Goal: Task Accomplishment & Management: Use online tool/utility

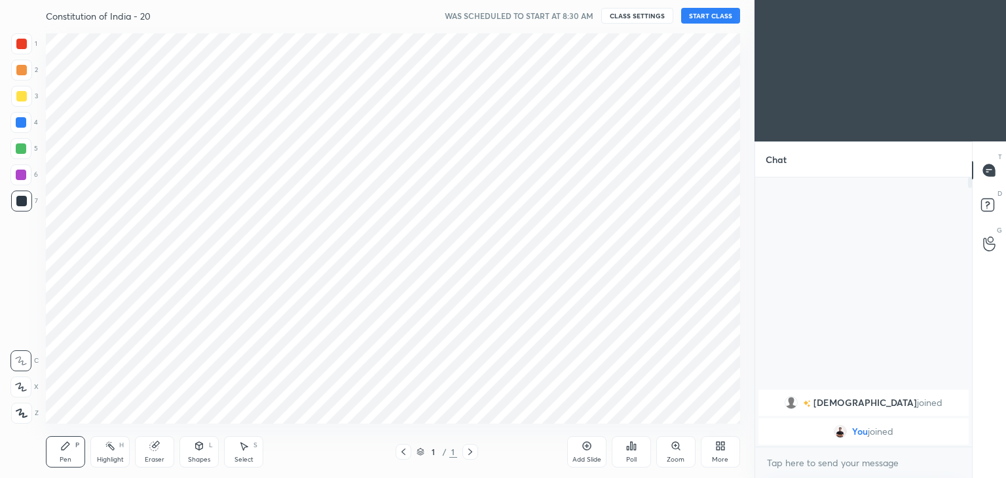
scroll to position [65114, 64807]
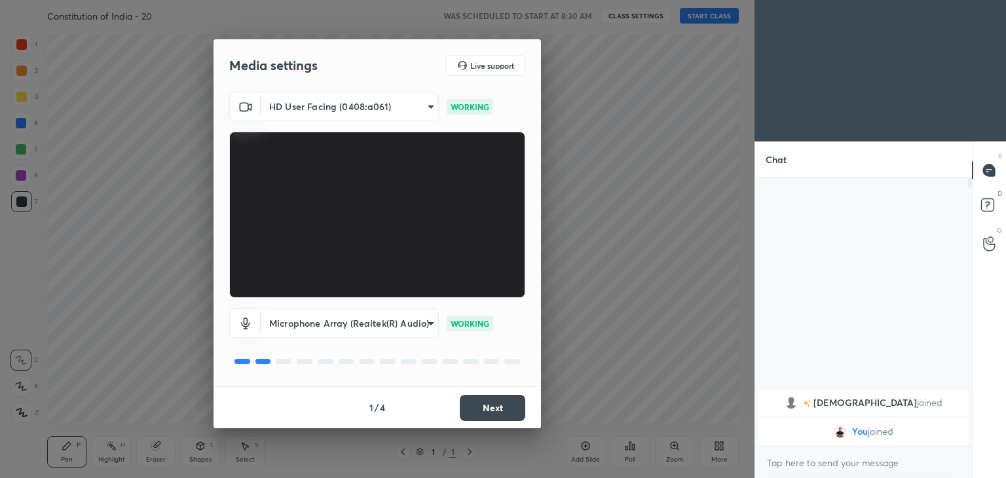
click at [506, 413] on button "Next" at bounding box center [493, 408] width 66 height 26
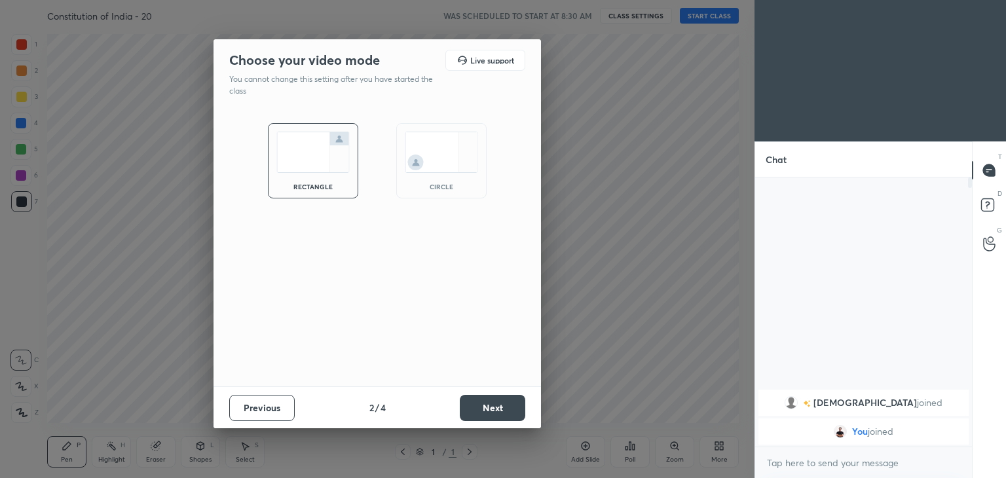
click at [451, 176] on div "circle" at bounding box center [441, 160] width 90 height 75
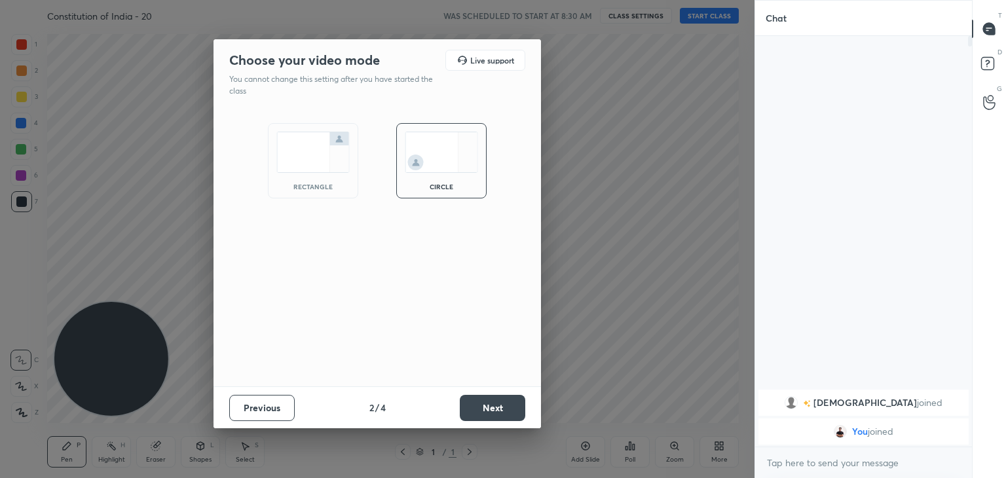
click at [512, 407] on button "Next" at bounding box center [493, 408] width 66 height 26
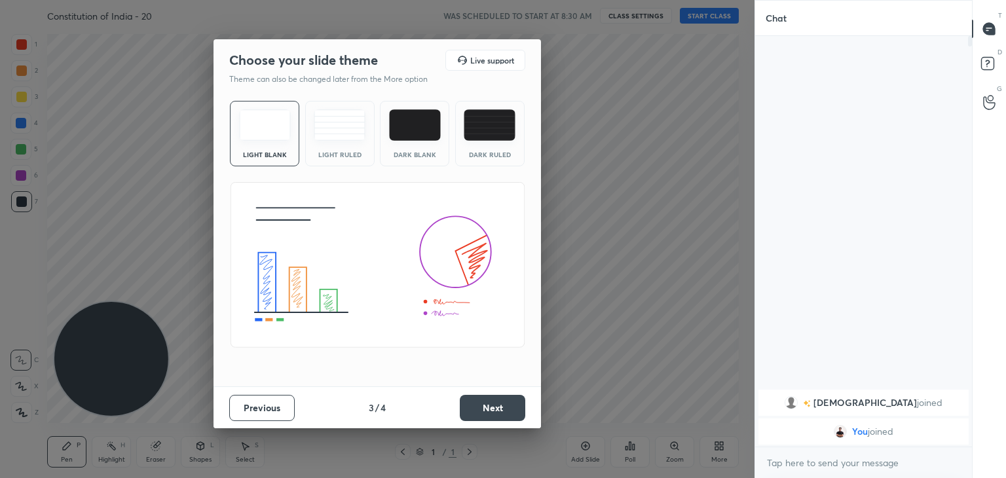
click at [512, 407] on button "Next" at bounding box center [493, 408] width 66 height 26
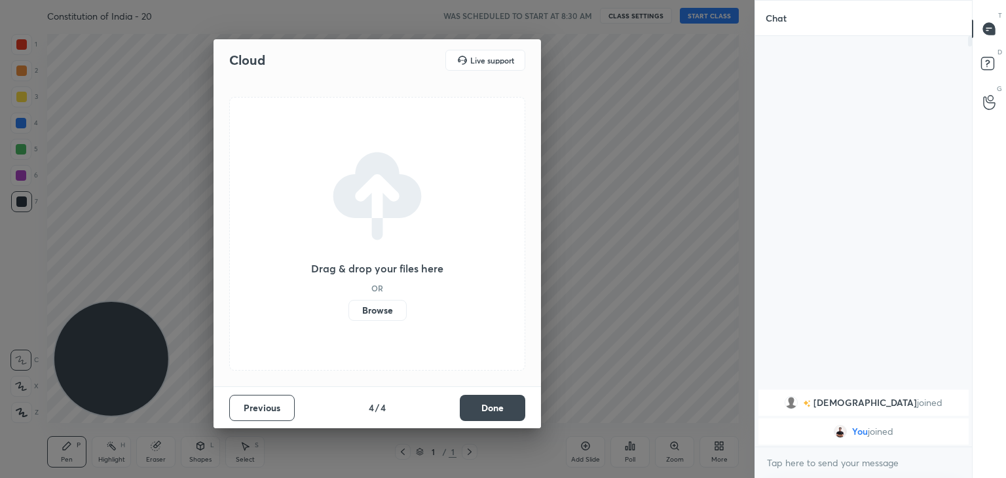
click at [512, 407] on button "Done" at bounding box center [493, 408] width 66 height 26
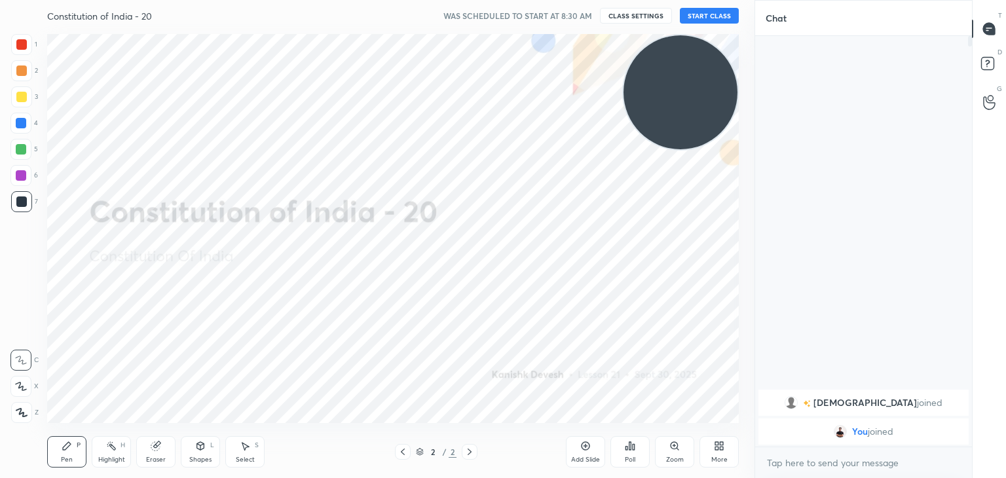
drag, startPoint x: 131, startPoint y: 370, endPoint x: 793, endPoint y: 67, distance: 727.6
click at [792, 69] on div "1 2 3 4 5 6 7 C X Z C X Z E E Erase all H H Constitution of India - 20 WAS SCHE…" at bounding box center [503, 239] width 1006 height 478
click at [731, 16] on button "START CLASS" at bounding box center [709, 16] width 59 height 16
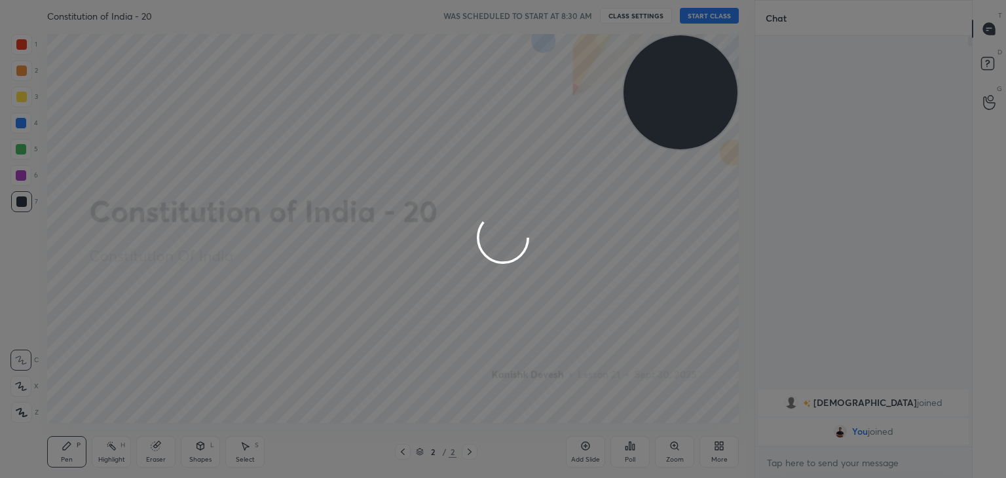
type textarea "x"
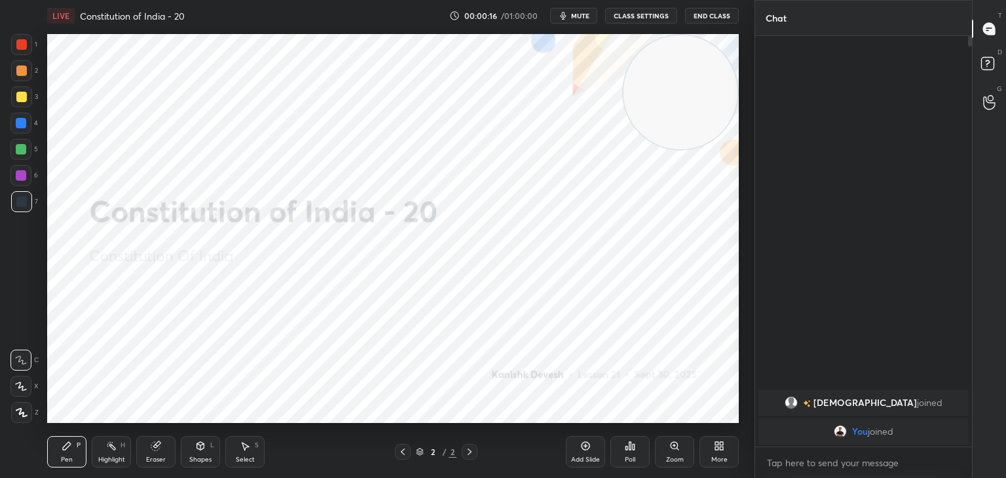
click at [19, 412] on icon at bounding box center [22, 412] width 12 height 9
drag, startPoint x: 23, startPoint y: 43, endPoint x: 46, endPoint y: 94, distance: 56.6
click at [23, 43] on div at bounding box center [21, 44] width 10 height 10
drag, startPoint x: 152, startPoint y: 446, endPoint x: 155, endPoint y: 428, distance: 18.5
click at [153, 443] on icon at bounding box center [155, 446] width 9 height 9
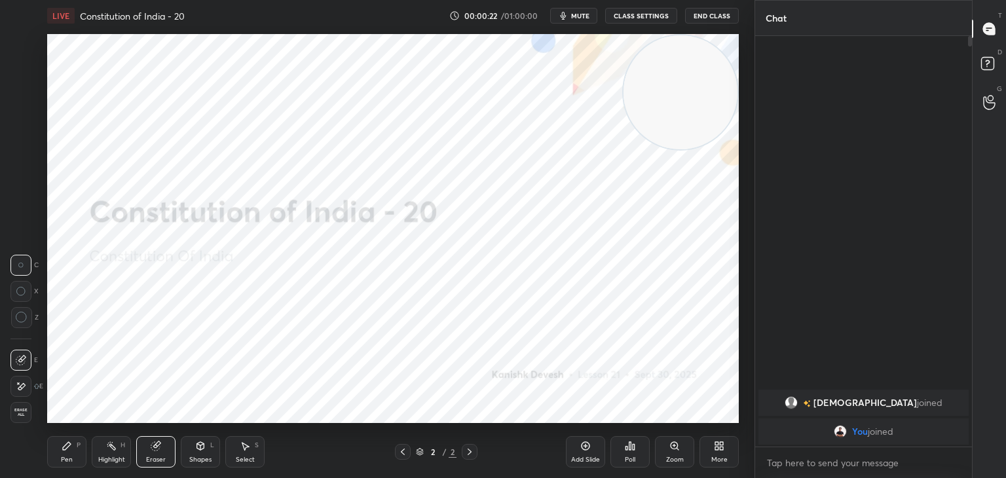
click at [24, 383] on icon at bounding box center [21, 386] width 10 height 11
click at [118, 454] on div "Highlight H" at bounding box center [111, 451] width 39 height 31
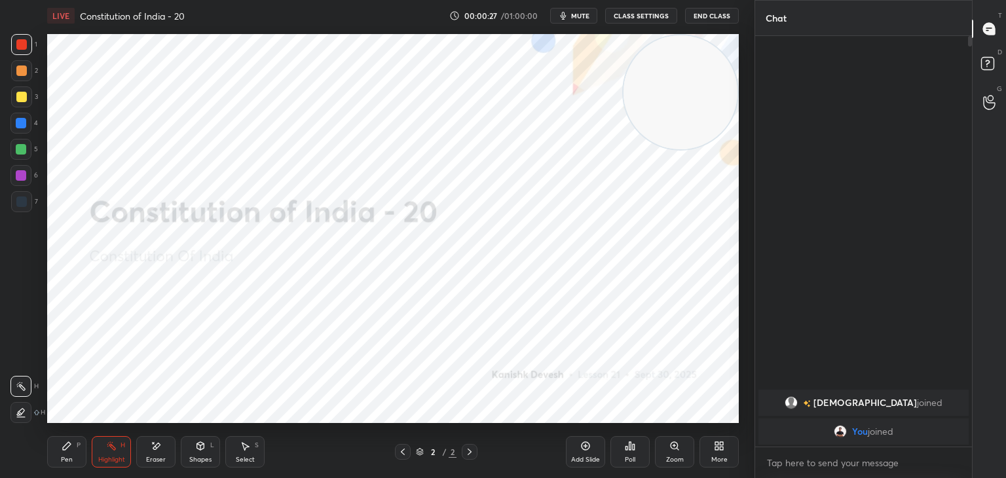
click at [23, 411] on icon at bounding box center [21, 412] width 10 height 10
drag, startPoint x: 158, startPoint y: 447, endPoint x: 165, endPoint y: 425, distance: 22.8
click at [159, 446] on icon at bounding box center [156, 446] width 7 height 7
drag, startPoint x: 68, startPoint y: 446, endPoint x: 70, endPoint y: 433, distance: 13.2
click at [69, 443] on icon at bounding box center [67, 446] width 8 height 8
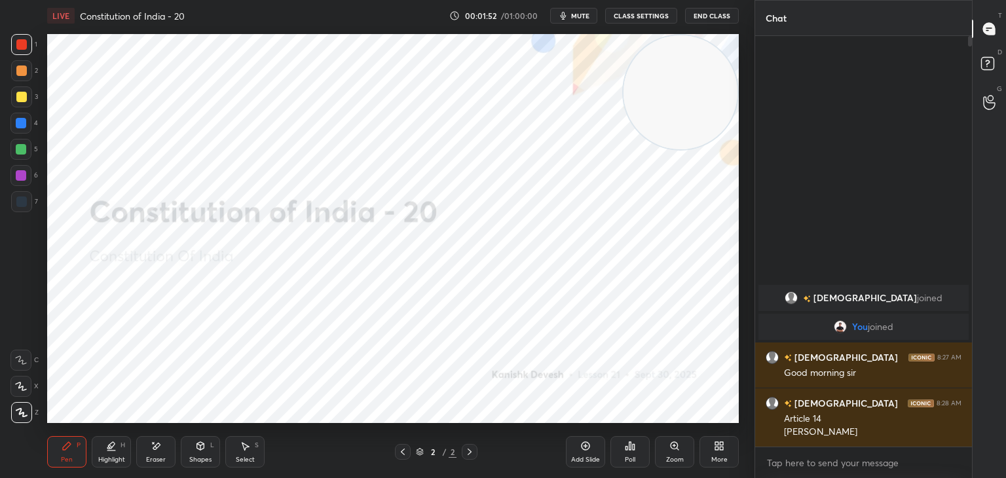
click at [583, 448] on icon at bounding box center [585, 446] width 10 height 10
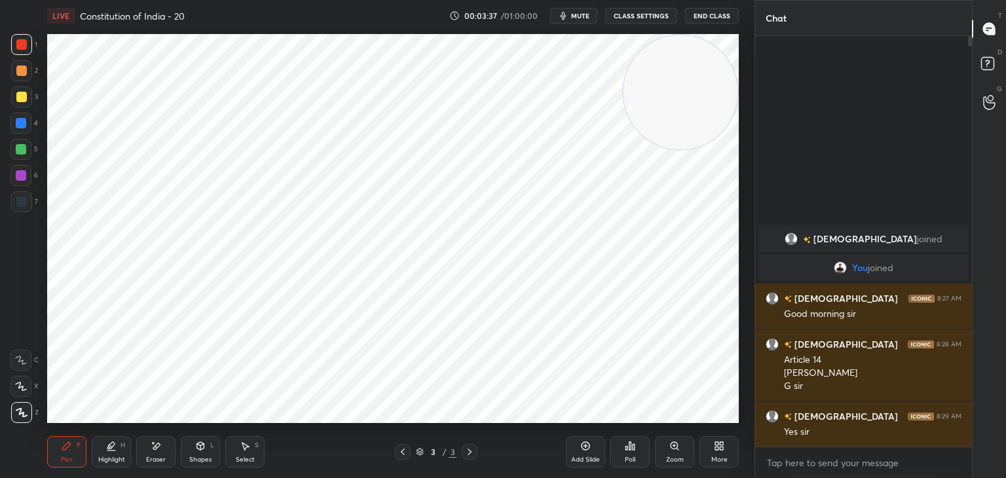
drag, startPoint x: 23, startPoint y: 176, endPoint x: 45, endPoint y: 170, distance: 22.4
click at [24, 176] on div at bounding box center [21, 175] width 10 height 10
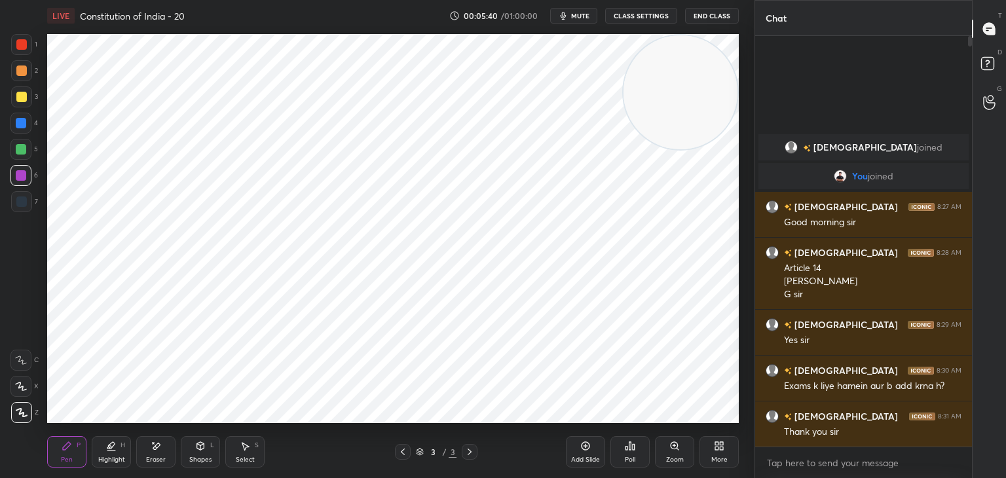
click at [24, 43] on div at bounding box center [21, 44] width 10 height 10
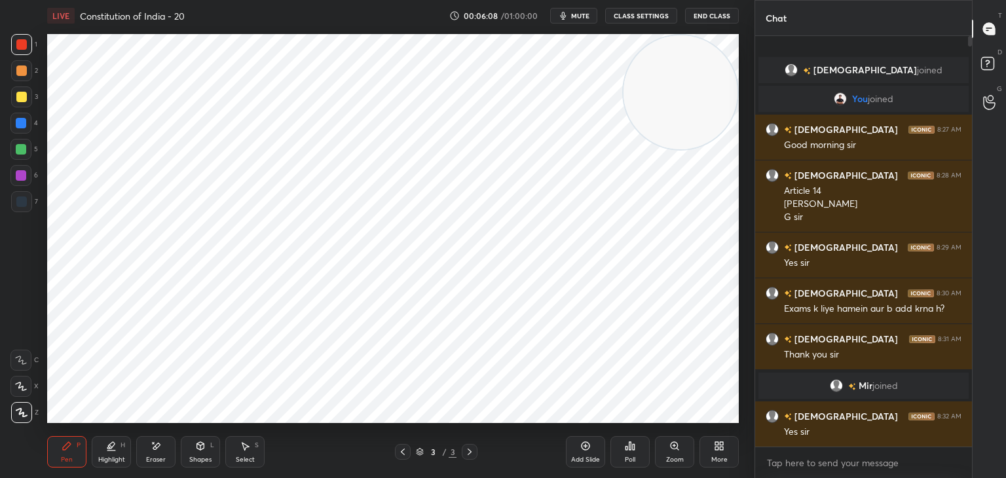
click at [22, 178] on div at bounding box center [21, 175] width 10 height 10
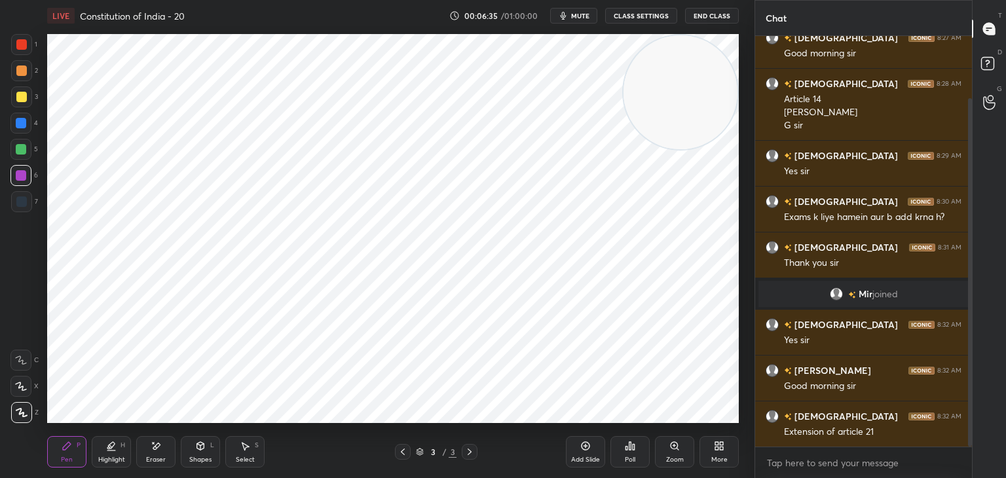
scroll to position [105, 0]
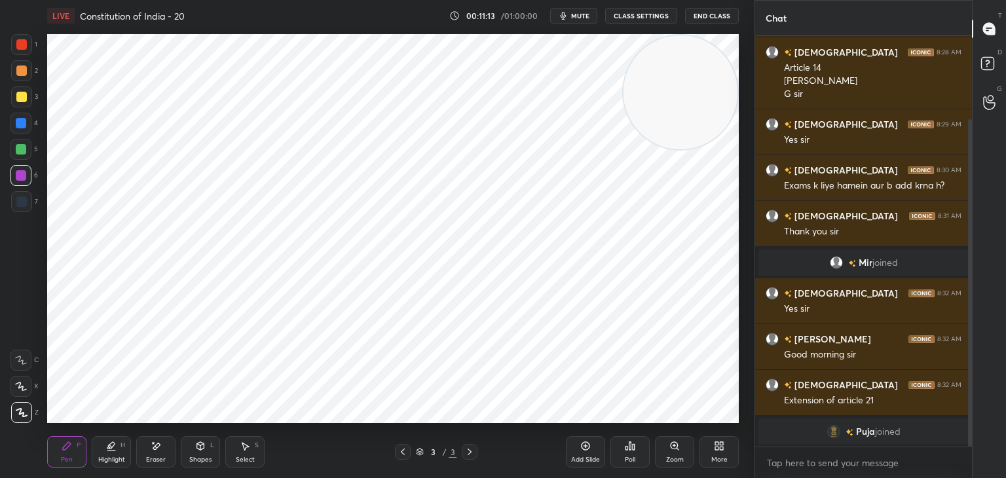
click at [588, 449] on icon at bounding box center [585, 446] width 10 height 10
click at [21, 43] on div at bounding box center [21, 44] width 10 height 10
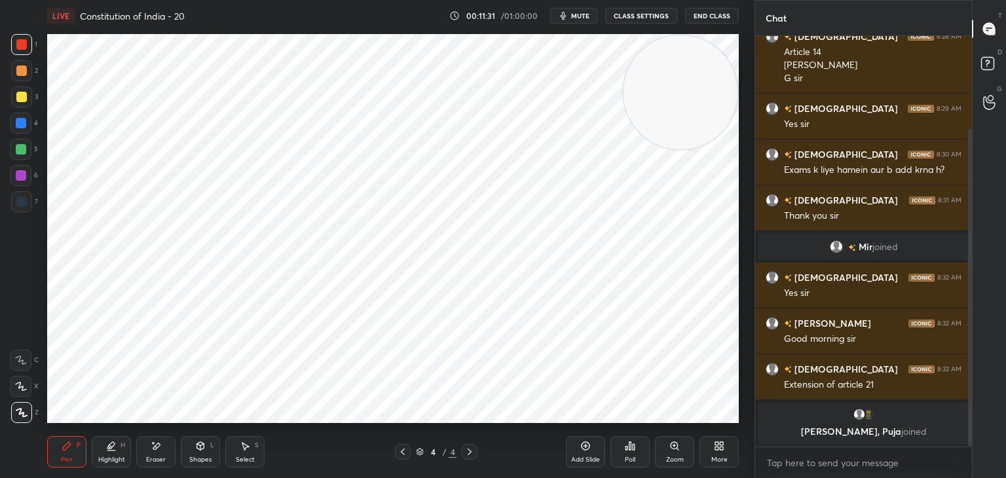
click at [23, 175] on div at bounding box center [21, 175] width 10 height 10
click at [22, 154] on div at bounding box center [21, 149] width 10 height 10
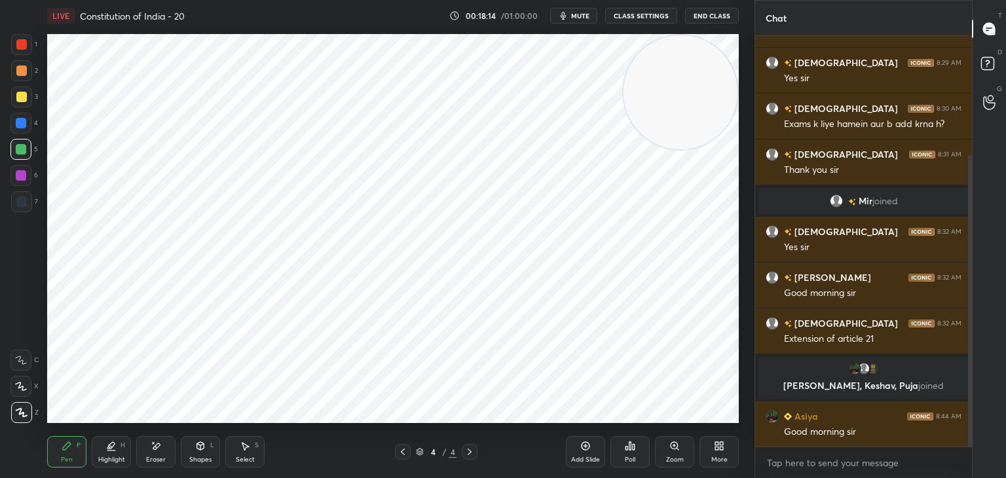
click at [22, 41] on div at bounding box center [21, 44] width 10 height 10
click at [24, 177] on div at bounding box center [21, 175] width 10 height 10
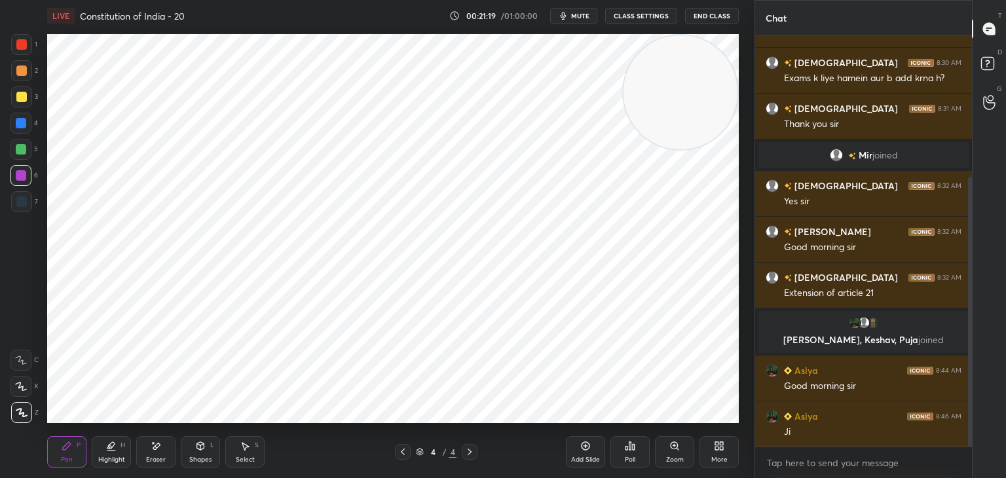
scroll to position [259, 0]
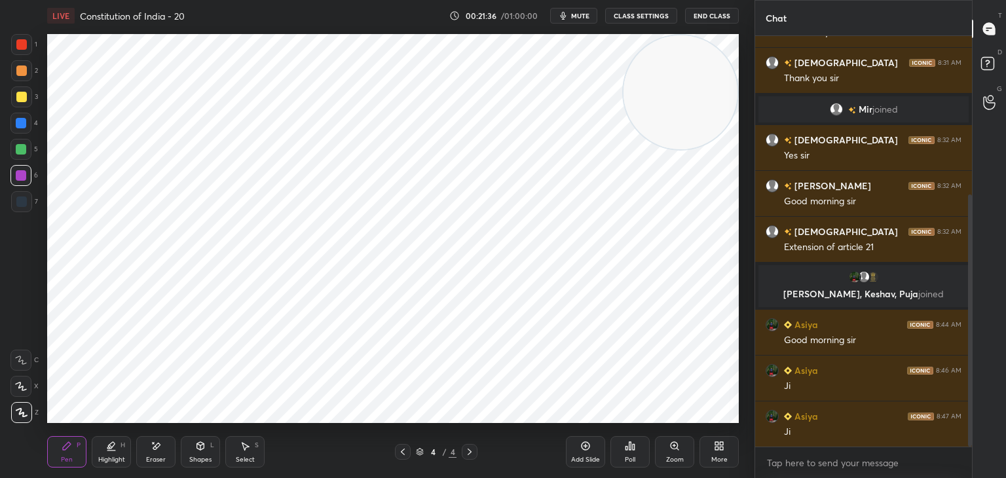
click at [20, 152] on div at bounding box center [21, 149] width 10 height 10
click at [593, 440] on div "Add Slide" at bounding box center [585, 451] width 39 height 31
click at [19, 43] on div at bounding box center [21, 44] width 10 height 10
click at [18, 172] on div at bounding box center [21, 175] width 10 height 10
drag, startPoint x: 22, startPoint y: 153, endPoint x: 28, endPoint y: 168, distance: 15.8
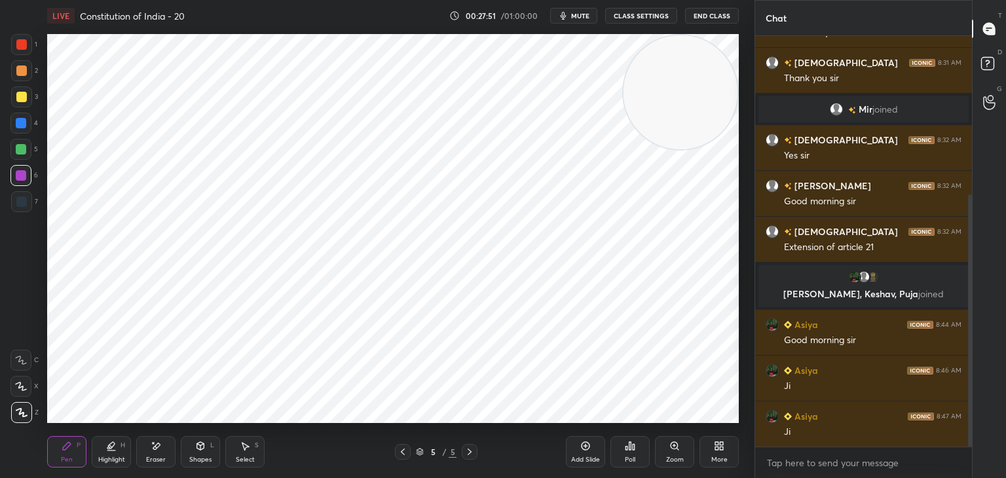
click at [23, 153] on div at bounding box center [21, 149] width 10 height 10
drag, startPoint x: 19, startPoint y: 202, endPoint x: 26, endPoint y: 204, distance: 6.8
click at [20, 202] on div at bounding box center [21, 202] width 10 height 10
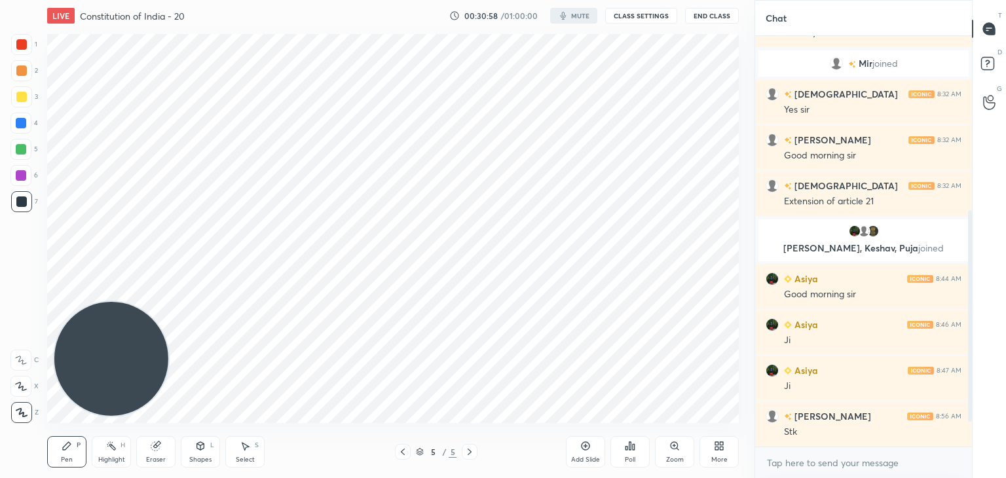
scroll to position [394, 702]
click at [721, 454] on div "More" at bounding box center [719, 451] width 39 height 31
click at [650, 356] on div "Dark Mode" at bounding box center [645, 359] width 34 height 7
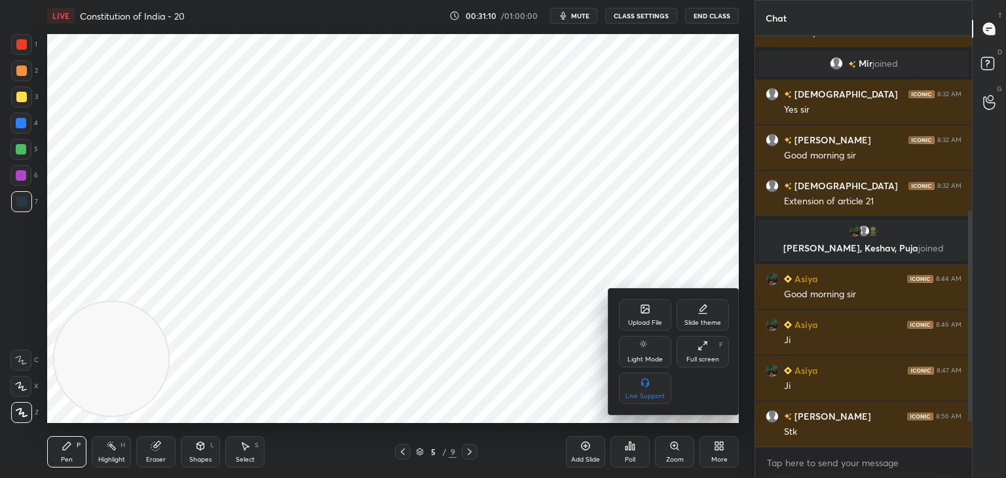
click at [726, 449] on div at bounding box center [503, 239] width 1006 height 478
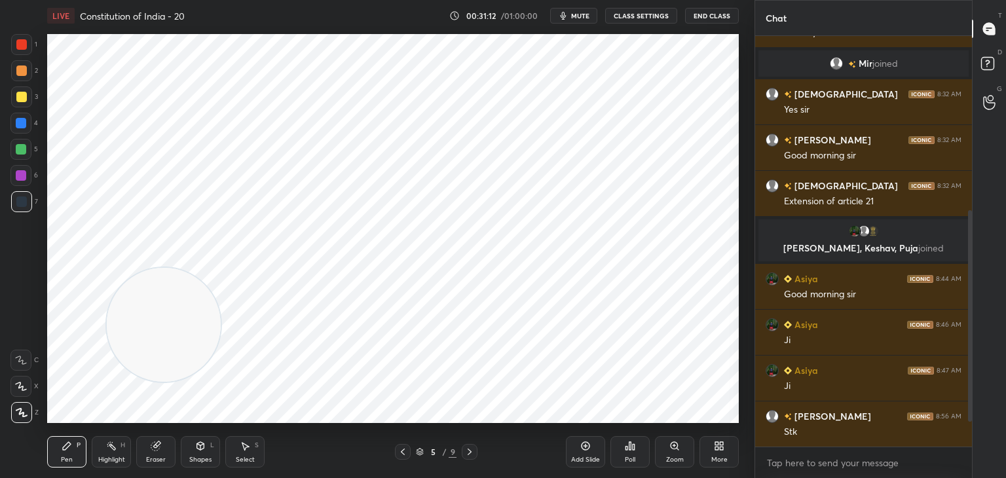
drag, startPoint x: 125, startPoint y: 360, endPoint x: 520, endPoint y: 170, distance: 438.6
click at [221, 268] on video at bounding box center [164, 325] width 114 height 114
click at [525, 169] on div "Setting up your live class Poll for secs No correct answer Start poll" at bounding box center [393, 228] width 692 height 389
drag, startPoint x: 479, startPoint y: 191, endPoint x: 633, endPoint y: 134, distance: 163.9
click at [618, 134] on video at bounding box center [561, 149] width 114 height 114
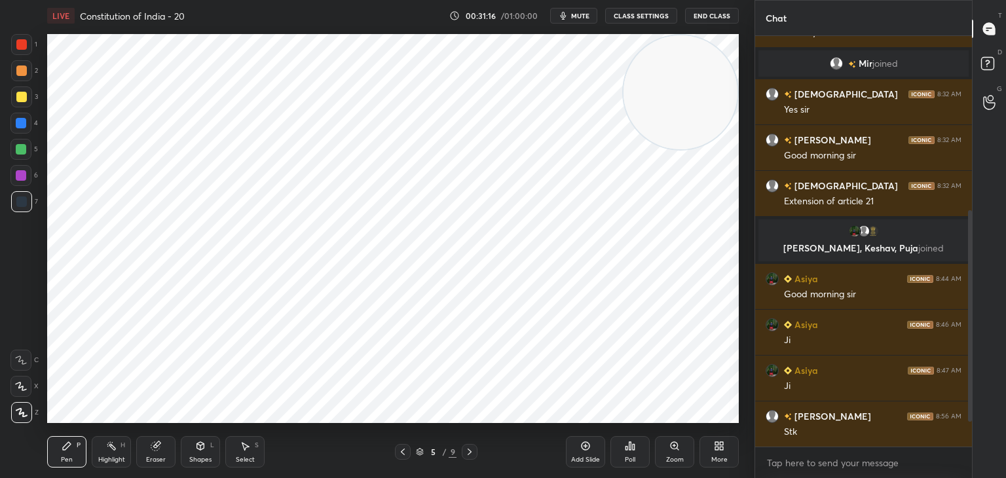
drag, startPoint x: 660, startPoint y: 129, endPoint x: 679, endPoint y: 98, distance: 36.4
click at [694, 99] on video at bounding box center [681, 92] width 114 height 114
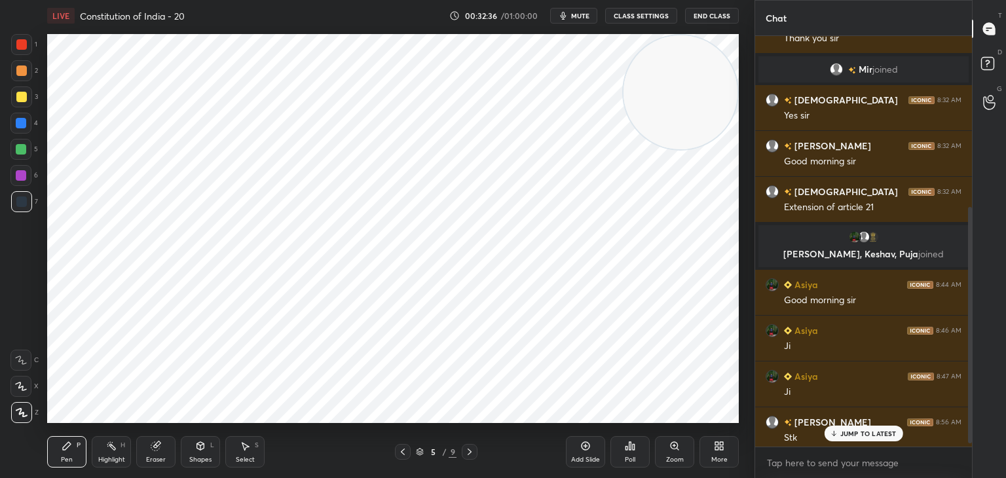
scroll to position [304, 0]
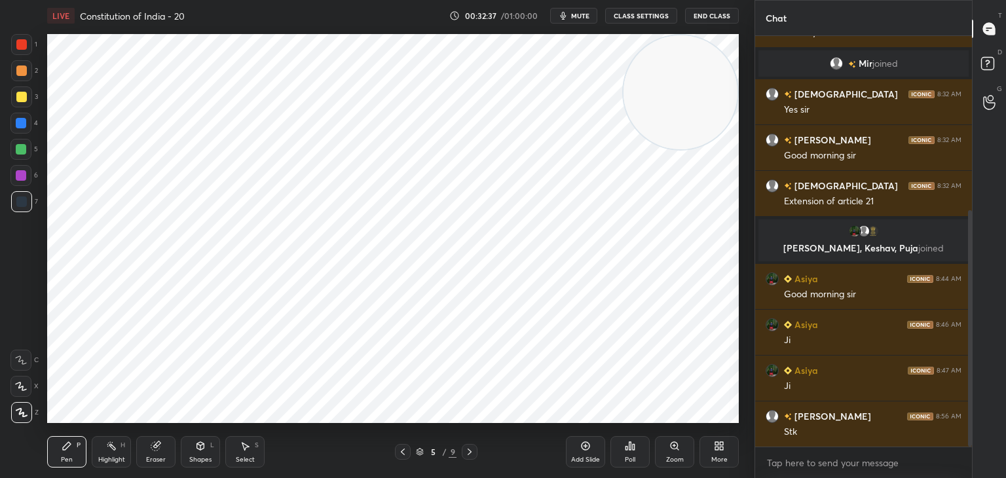
drag, startPoint x: 970, startPoint y: 409, endPoint x: 968, endPoint y: 439, distance: 29.6
click at [968, 440] on div at bounding box center [970, 328] width 4 height 236
click at [584, 447] on icon at bounding box center [585, 446] width 10 height 10
drag, startPoint x: 21, startPoint y: 47, endPoint x: 33, endPoint y: 50, distance: 12.4
click at [22, 45] on div at bounding box center [21, 44] width 10 height 10
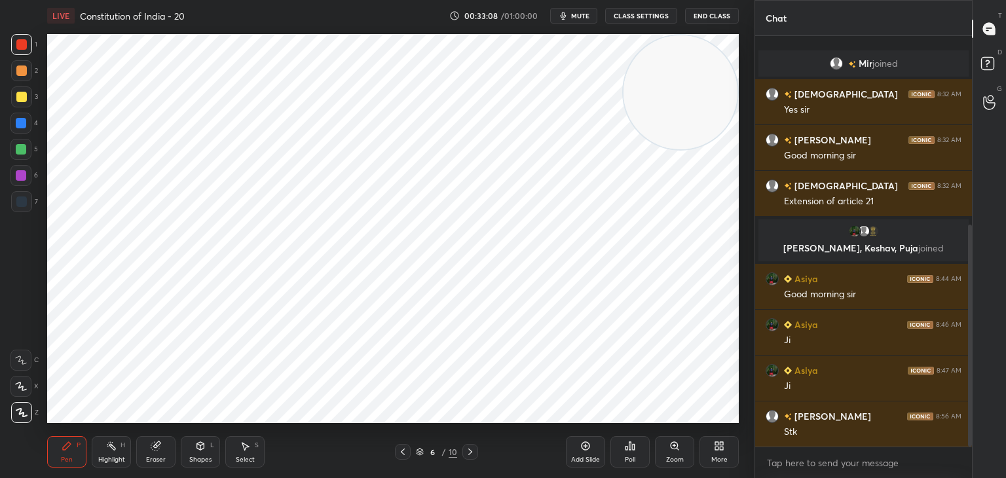
scroll to position [350, 0]
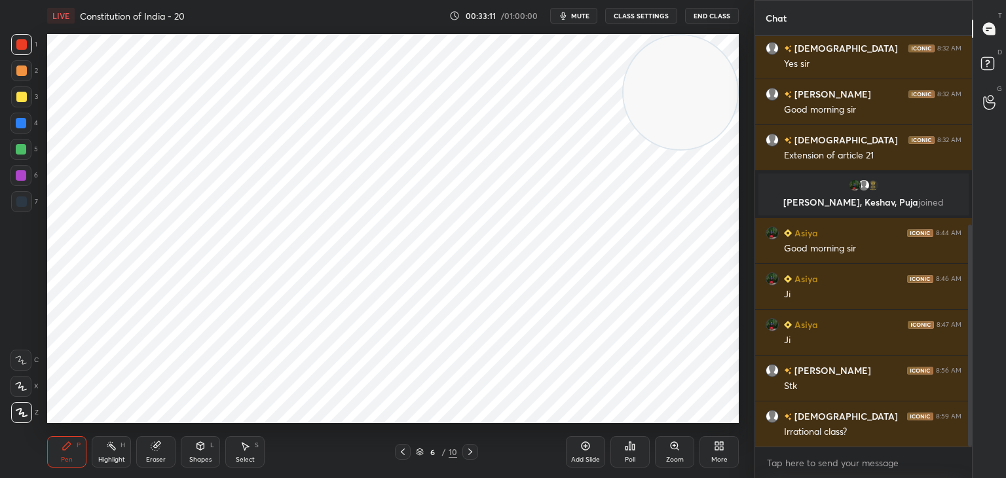
click at [398, 451] on icon at bounding box center [403, 452] width 10 height 10
click at [403, 449] on icon at bounding box center [403, 452] width 10 height 10
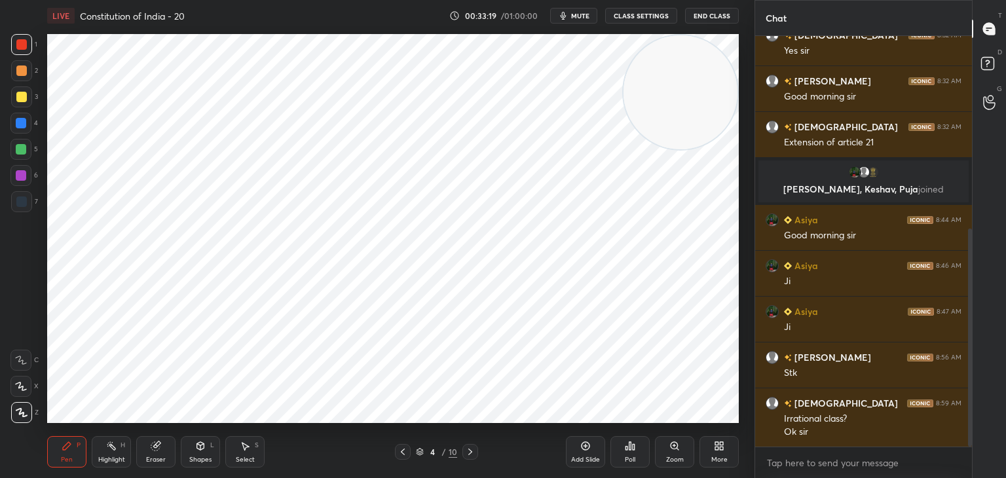
drag, startPoint x: 470, startPoint y: 453, endPoint x: 482, endPoint y: 454, distance: 12.5
click at [470, 453] on icon at bounding box center [470, 452] width 4 height 7
click at [465, 451] on icon at bounding box center [470, 452] width 10 height 10
click at [406, 451] on icon at bounding box center [403, 452] width 10 height 10
click at [470, 451] on icon at bounding box center [470, 452] width 10 height 10
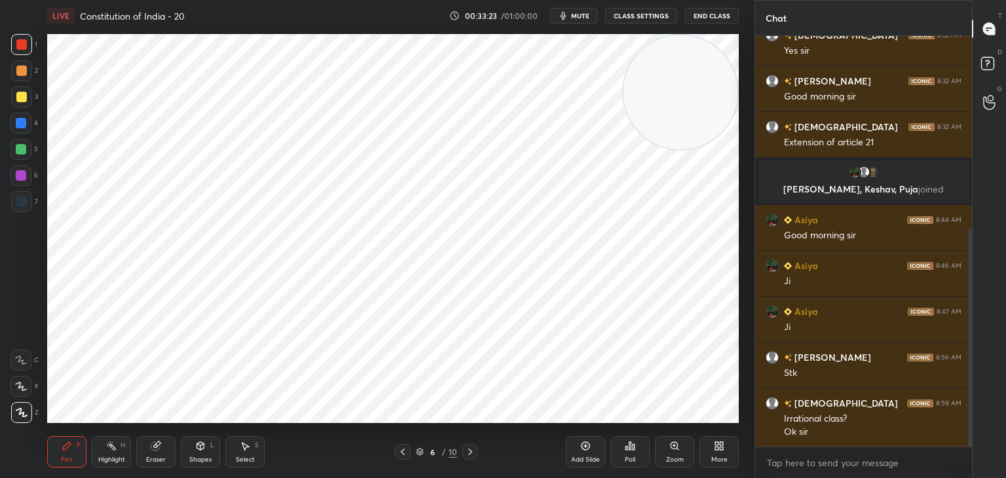
click at [466, 453] on icon at bounding box center [470, 452] width 10 height 10
click at [402, 453] on icon at bounding box center [403, 452] width 10 height 10
click at [400, 454] on icon at bounding box center [403, 452] width 10 height 10
click at [477, 449] on div at bounding box center [470, 452] width 16 height 16
click at [23, 176] on div at bounding box center [21, 175] width 10 height 10
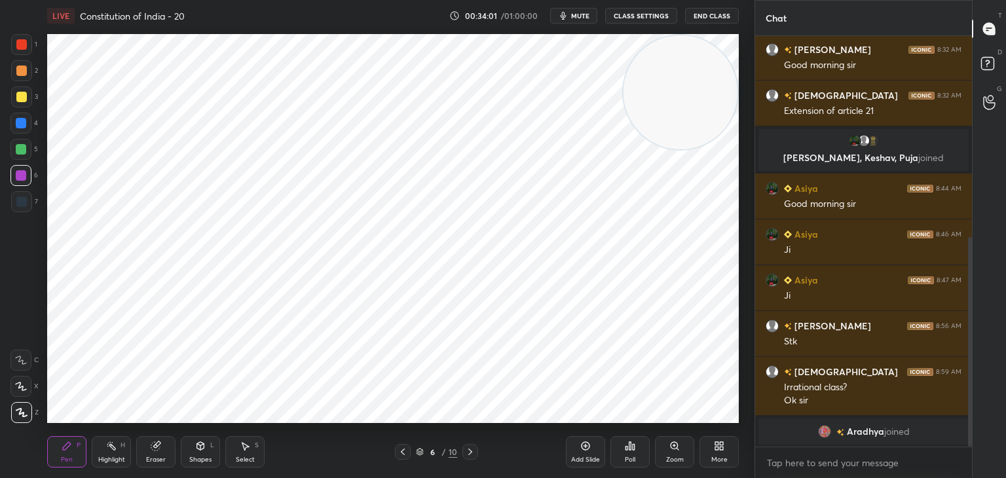
scroll to position [440, 0]
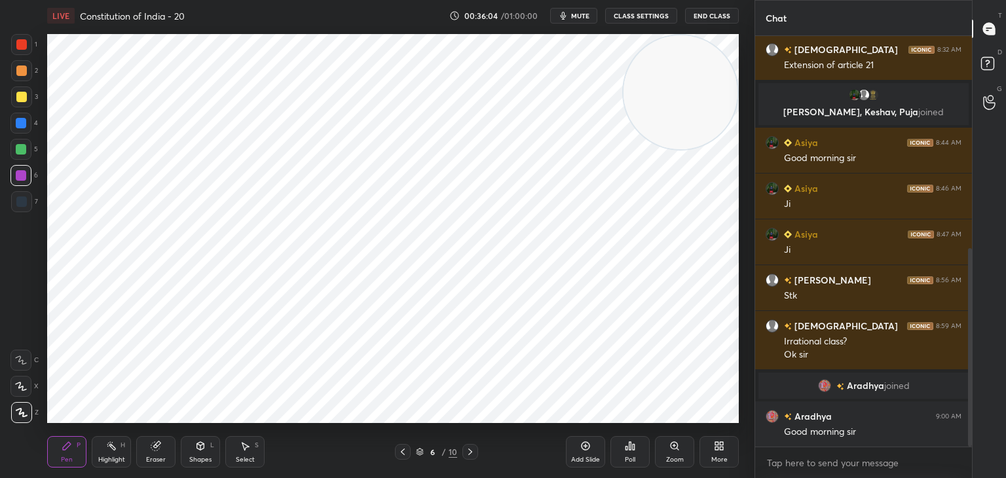
drag, startPoint x: 18, startPoint y: 203, endPoint x: 41, endPoint y: 197, distance: 23.0
click at [19, 202] on div at bounding box center [21, 202] width 10 height 10
click at [14, 50] on div at bounding box center [21, 44] width 21 height 21
click at [591, 451] on div "Add Slide" at bounding box center [585, 451] width 39 height 31
click at [22, 171] on div at bounding box center [21, 175] width 10 height 10
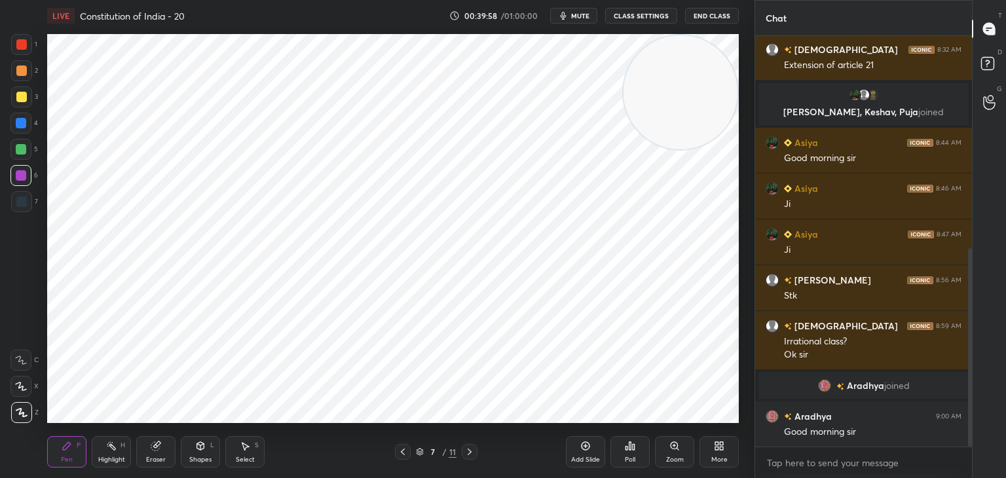
click at [24, 151] on div at bounding box center [21, 149] width 10 height 10
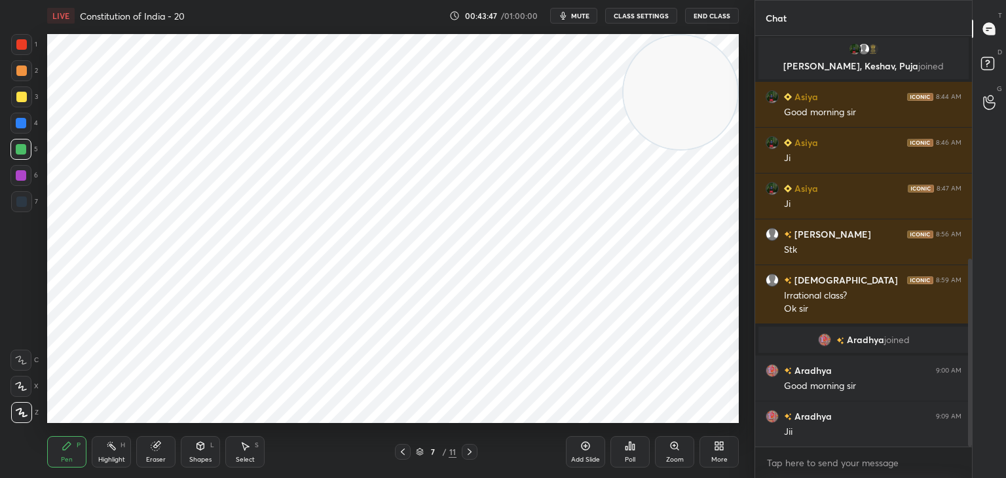
drag, startPoint x: 24, startPoint y: 40, endPoint x: 30, endPoint y: 45, distance: 8.4
click at [22, 41] on div at bounding box center [21, 44] width 10 height 10
click at [18, 178] on div at bounding box center [21, 175] width 10 height 10
click at [590, 449] on icon at bounding box center [585, 446] width 10 height 10
click at [22, 46] on div at bounding box center [21, 44] width 10 height 10
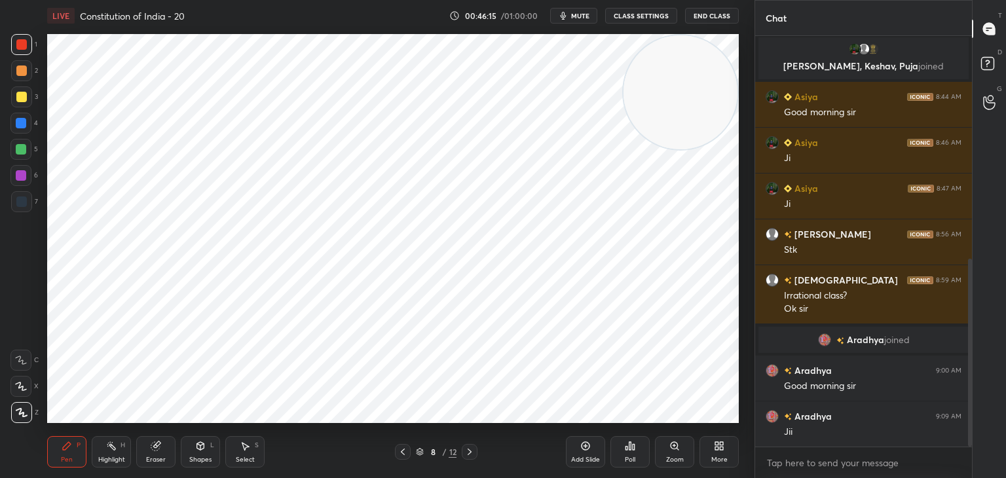
drag, startPoint x: 25, startPoint y: 175, endPoint x: 45, endPoint y: 153, distance: 29.7
click at [26, 174] on div at bounding box center [20, 175] width 21 height 21
click at [22, 41] on div at bounding box center [21, 44] width 10 height 10
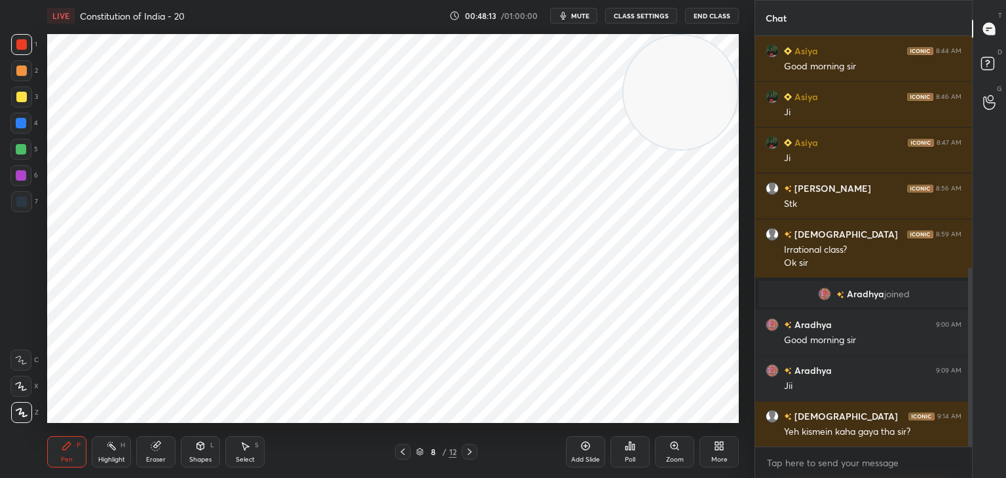
drag, startPoint x: 21, startPoint y: 148, endPoint x: 25, endPoint y: 176, distance: 28.4
click at [20, 149] on div at bounding box center [21, 149] width 10 height 10
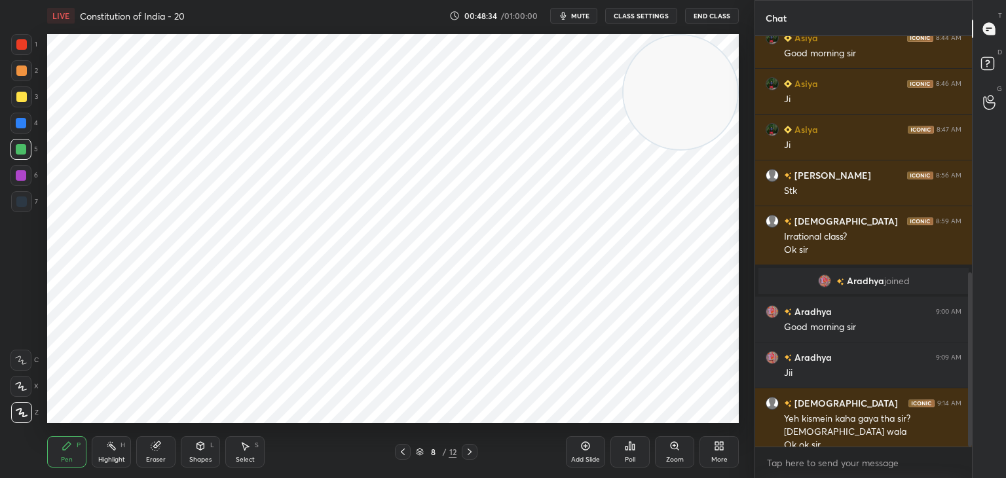
scroll to position [558, 0]
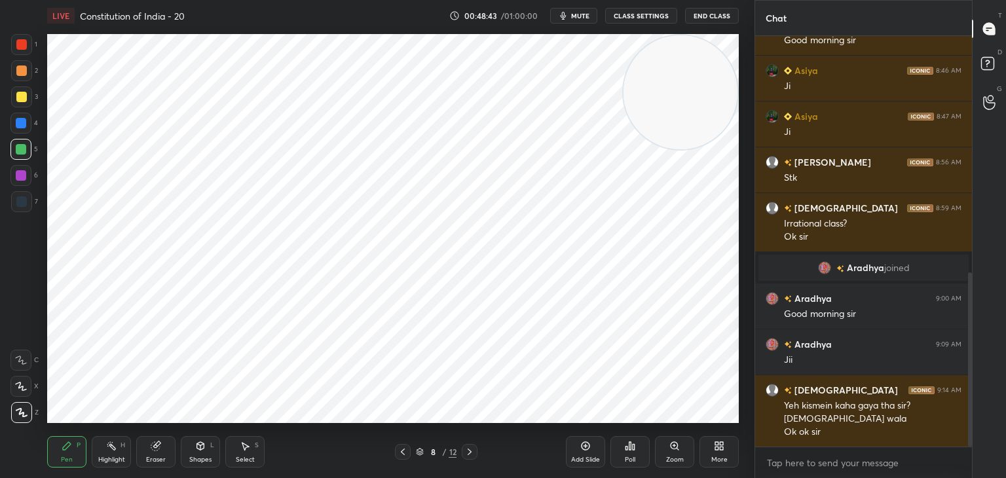
click at [151, 451] on div "Eraser" at bounding box center [155, 451] width 39 height 31
click at [19, 388] on icon at bounding box center [21, 386] width 10 height 11
click at [73, 444] on div "Pen P" at bounding box center [66, 451] width 39 height 31
click at [20, 177] on div at bounding box center [21, 175] width 10 height 10
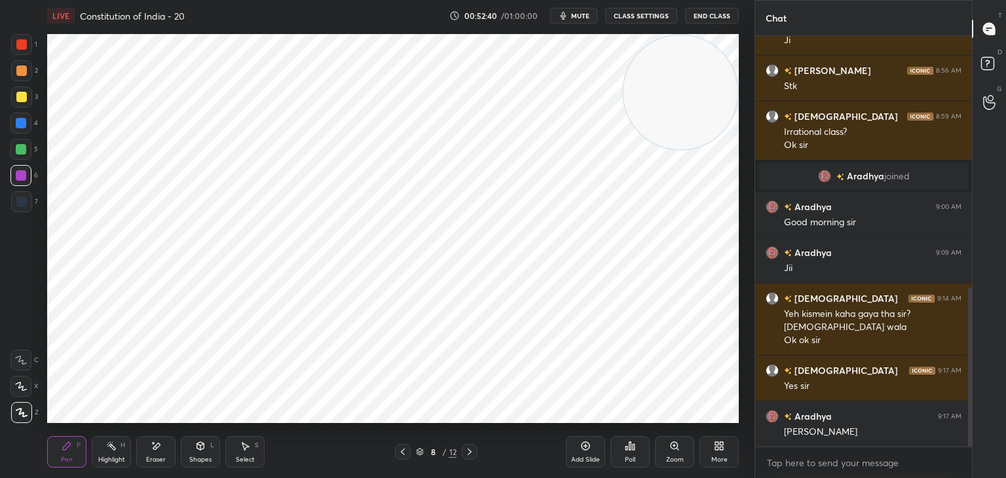
scroll to position [696, 0]
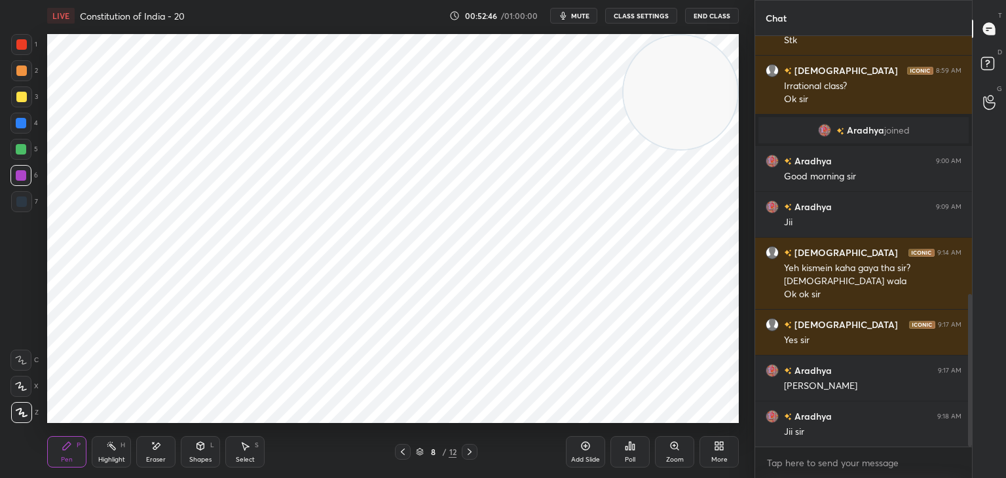
click at [696, 19] on button "End Class" at bounding box center [712, 16] width 54 height 16
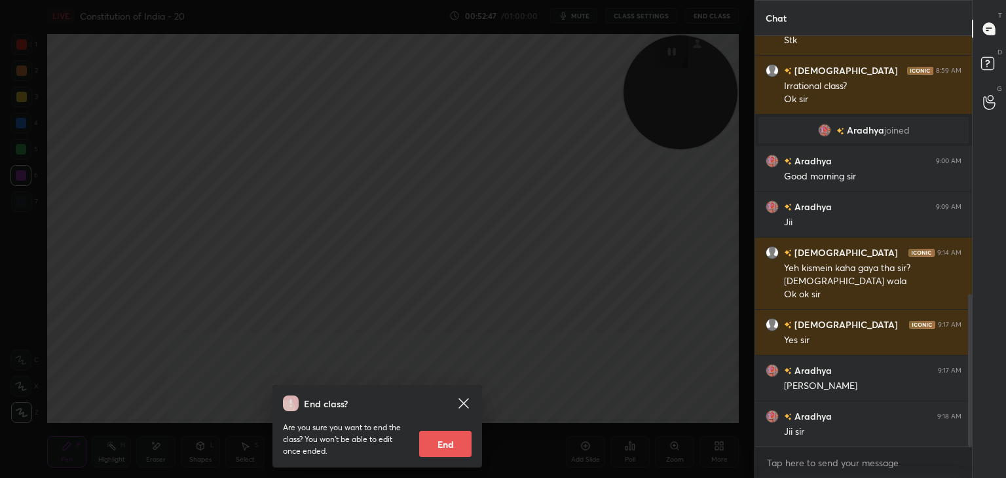
click at [453, 451] on button "End" at bounding box center [445, 444] width 52 height 26
type textarea "x"
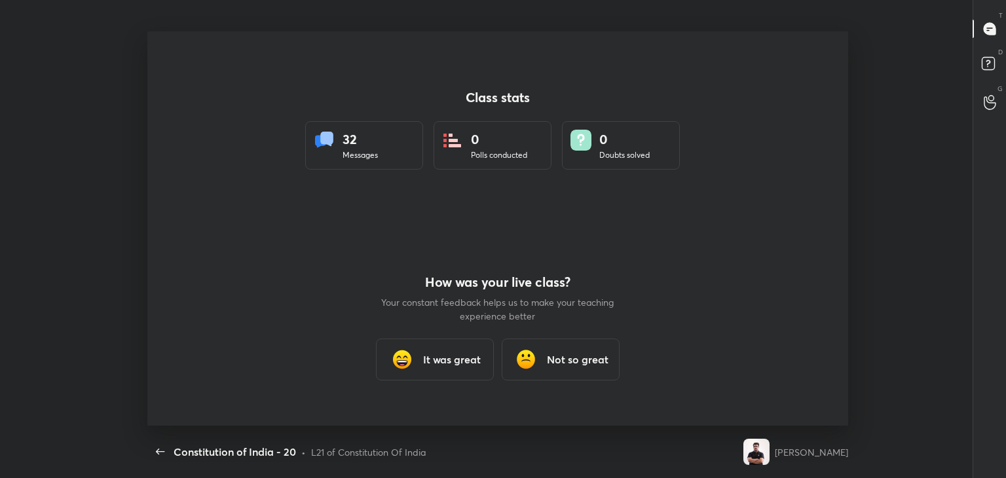
scroll to position [65114, 64517]
